Goal: Task Accomplishment & Management: Use online tool/utility

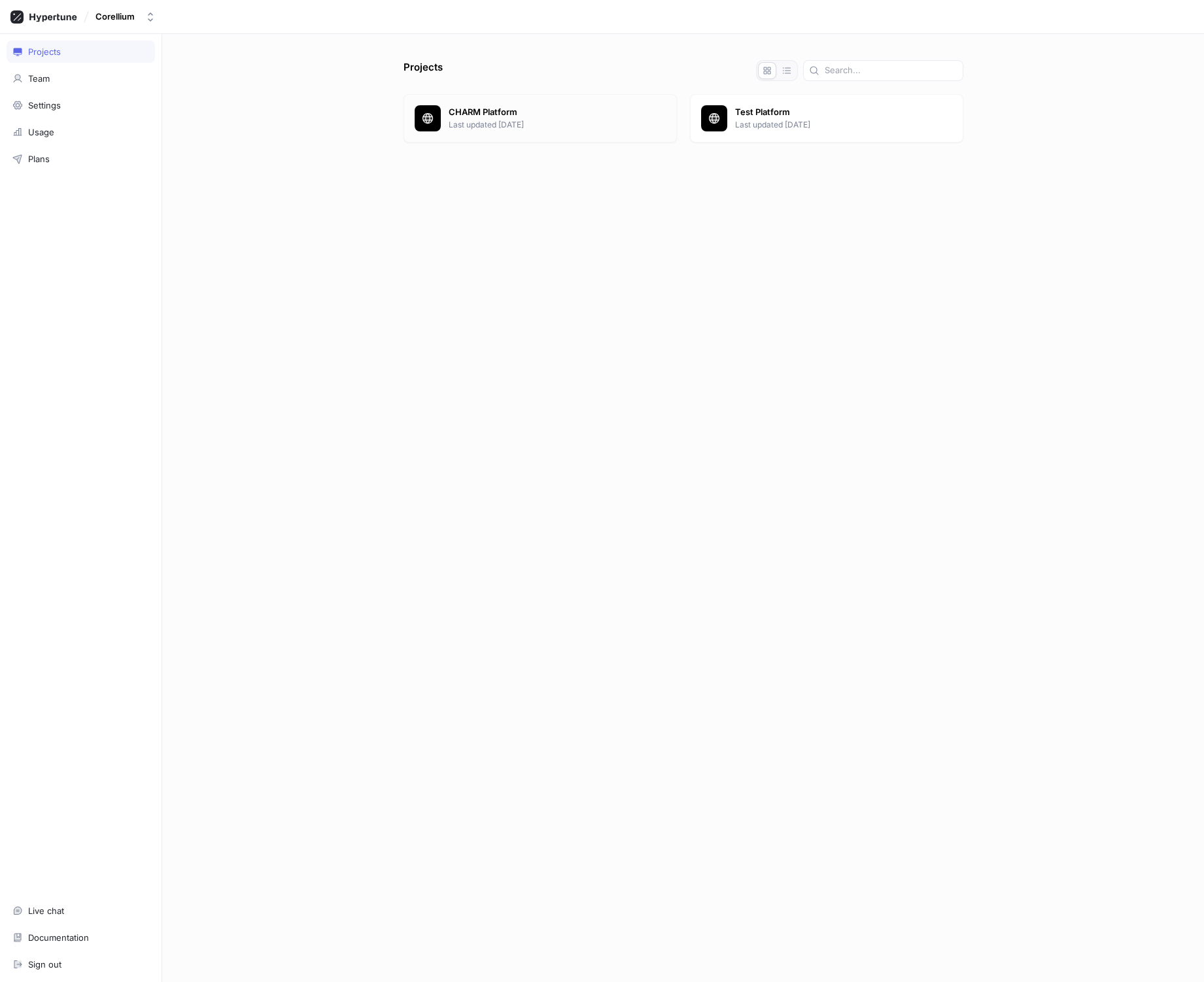
click at [475, 120] on p "Last updated [DATE]" at bounding box center [557, 125] width 217 height 12
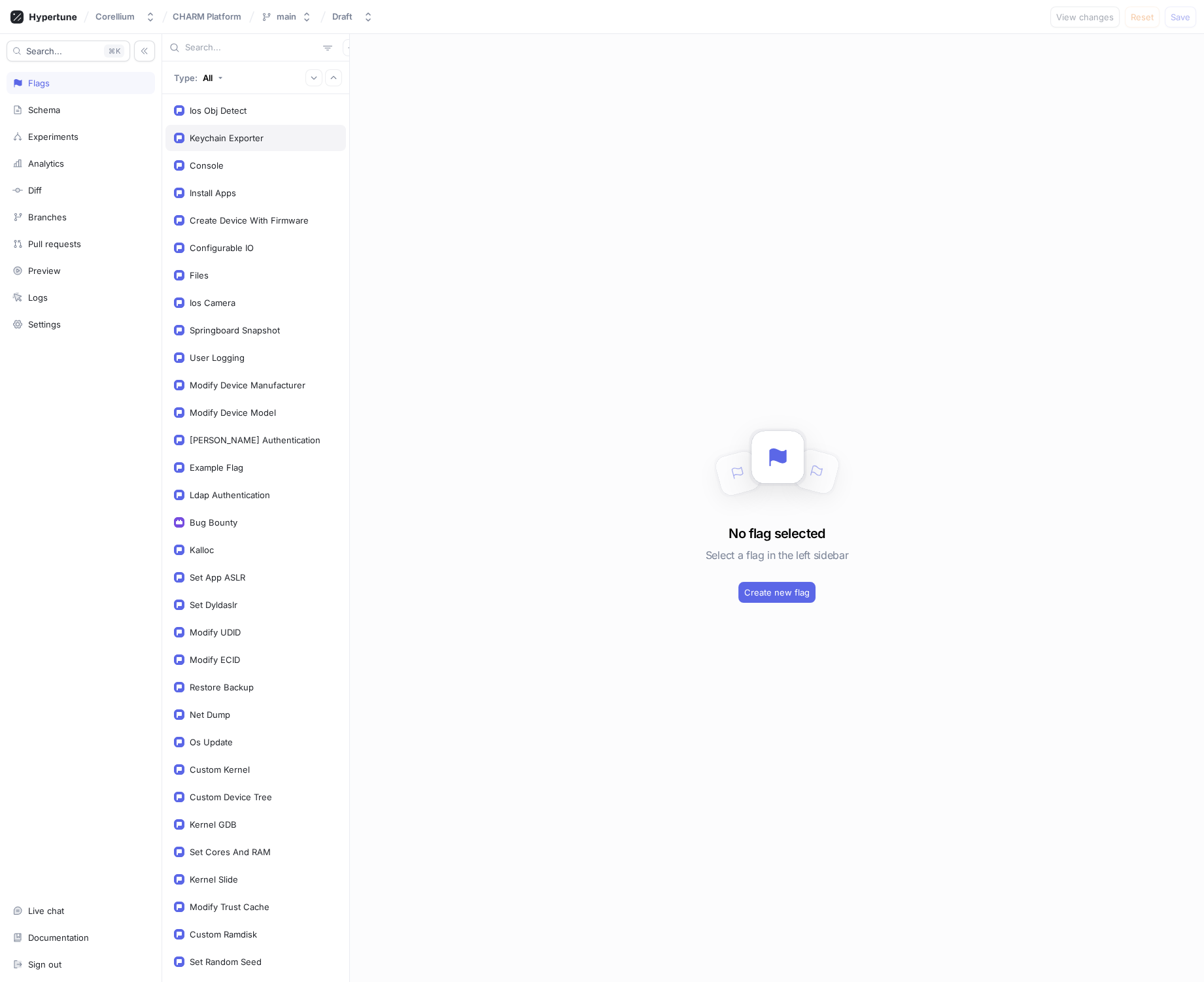
click at [246, 137] on div "Keychain Exporter" at bounding box center [226, 138] width 74 height 10
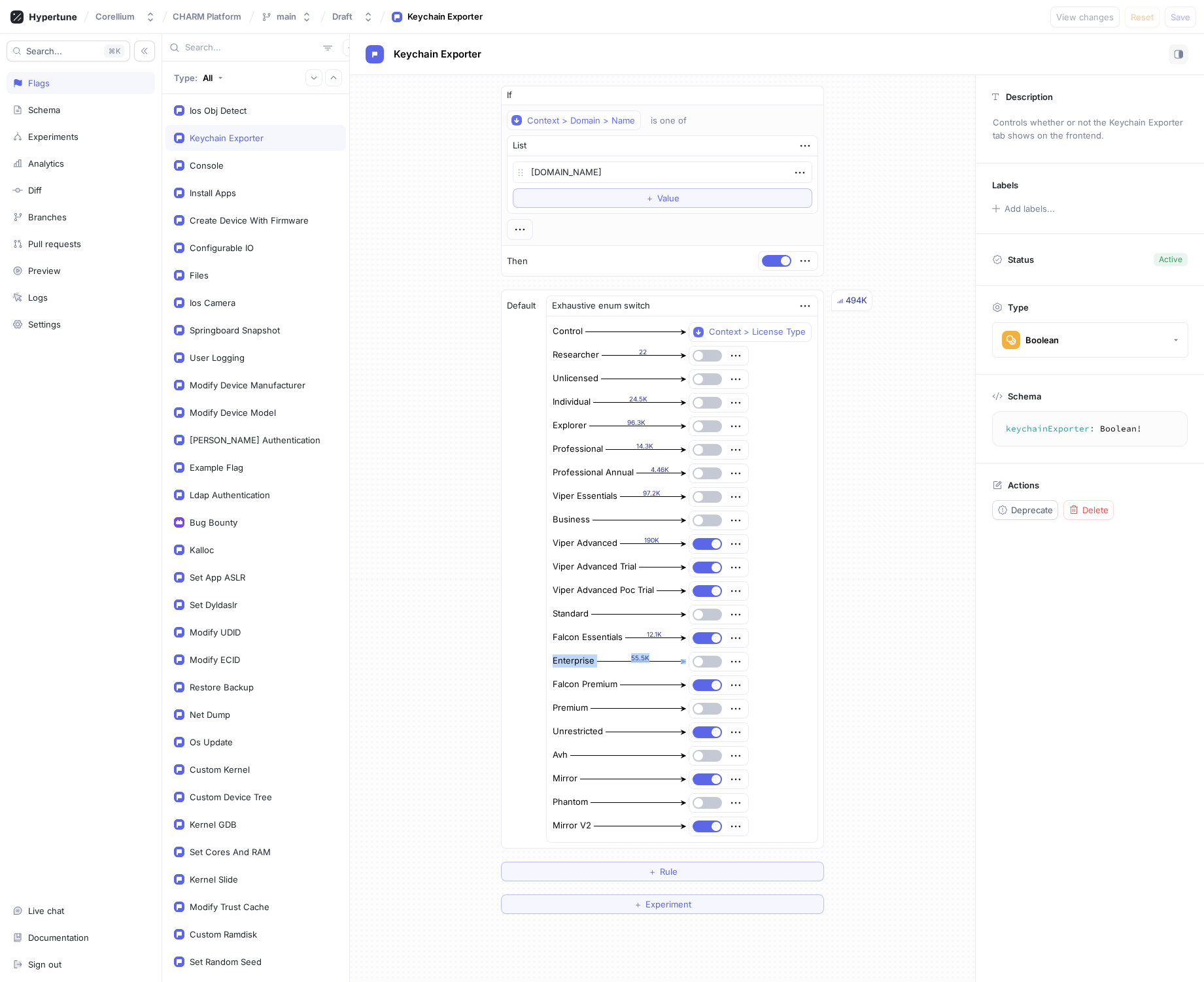
drag, startPoint x: 549, startPoint y: 659, endPoint x: 654, endPoint y: 658, distance: 105.0
click at [654, 658] on div "Enterprise 55.5K" at bounding box center [620, 661] width 135 height 20
click at [793, 654] on div "Enterprise 55.5K" at bounding box center [681, 661] width 259 height 21
drag, startPoint x: 552, startPoint y: 637, endPoint x: 619, endPoint y: 634, distance: 67.1
click at [619, 634] on div "Falcon Essentials 12.1K" at bounding box center [620, 638] width 135 height 20
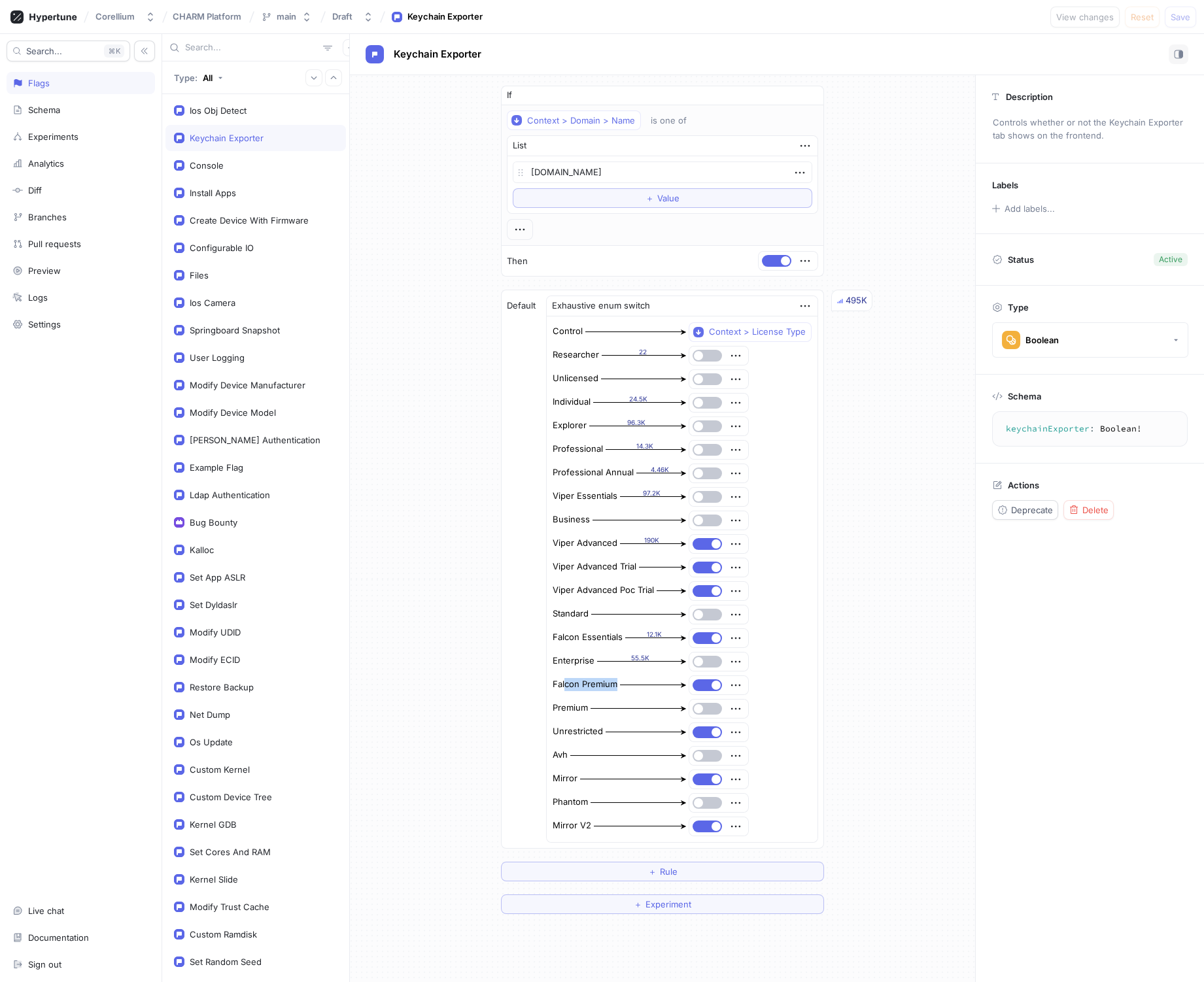
drag, startPoint x: 561, startPoint y: 686, endPoint x: 617, endPoint y: 681, distance: 56.2
click at [619, 680] on div "Falcon Premium" at bounding box center [620, 685] width 135 height 20
drag, startPoint x: 551, startPoint y: 539, endPoint x: 600, endPoint y: 538, distance: 49.0
click at [600, 538] on div "Viper Advanced" at bounding box center [585, 543] width 65 height 13
drag, startPoint x: 569, startPoint y: 566, endPoint x: 620, endPoint y: 564, distance: 51.0
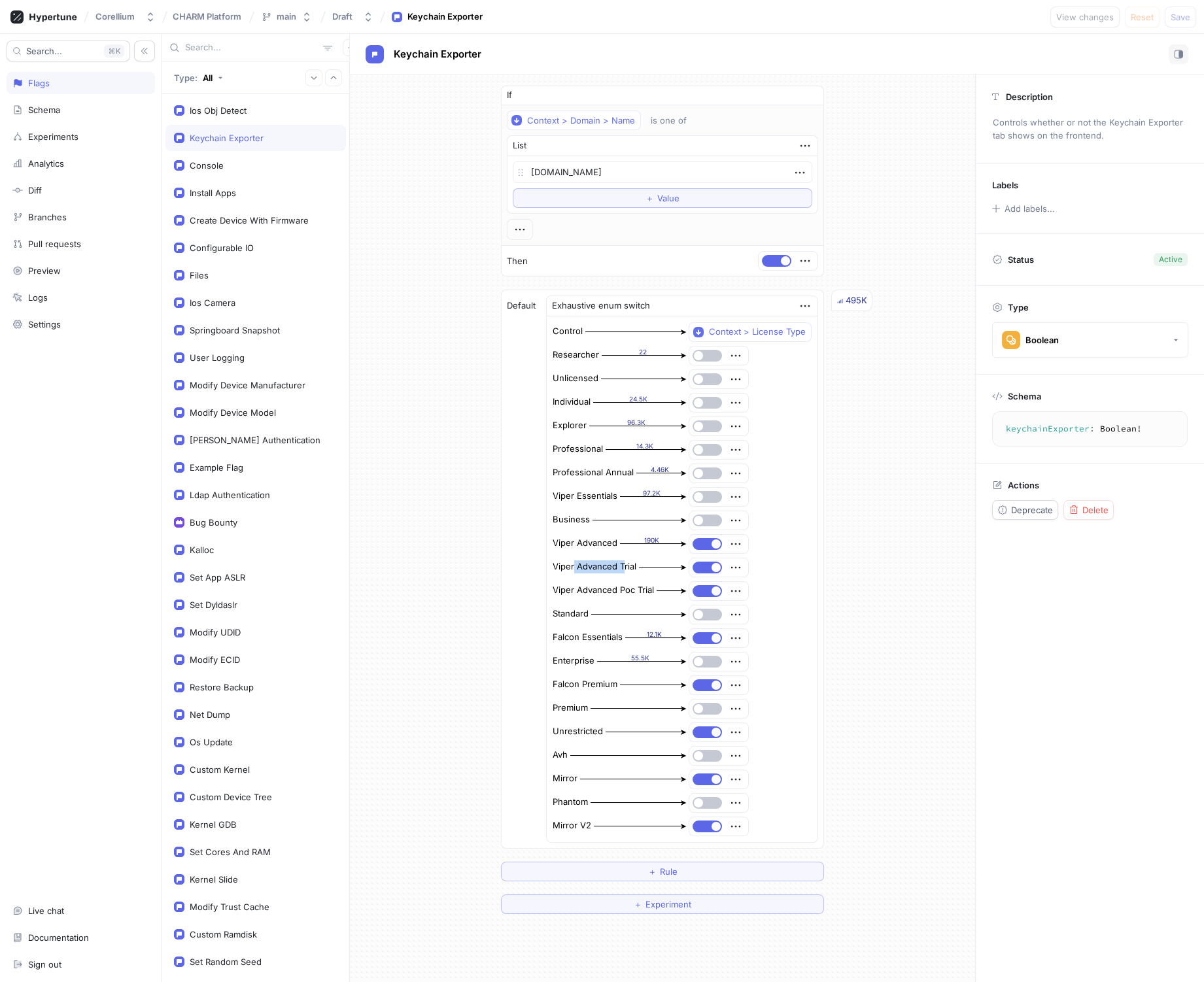
click at [620, 564] on div "Viper Advanced Trial" at bounding box center [594, 566] width 84 height 13
click at [1049, 623] on div "Description Controls whether or not the Keychain Exporter tab shows on the fron…" at bounding box center [1088, 528] width 229 height 907
click at [977, 40] on div "Keychain Exporter" at bounding box center [776, 55] width 854 height 41
type textarea "x"
